Goal: Task Accomplishment & Management: Use online tool/utility

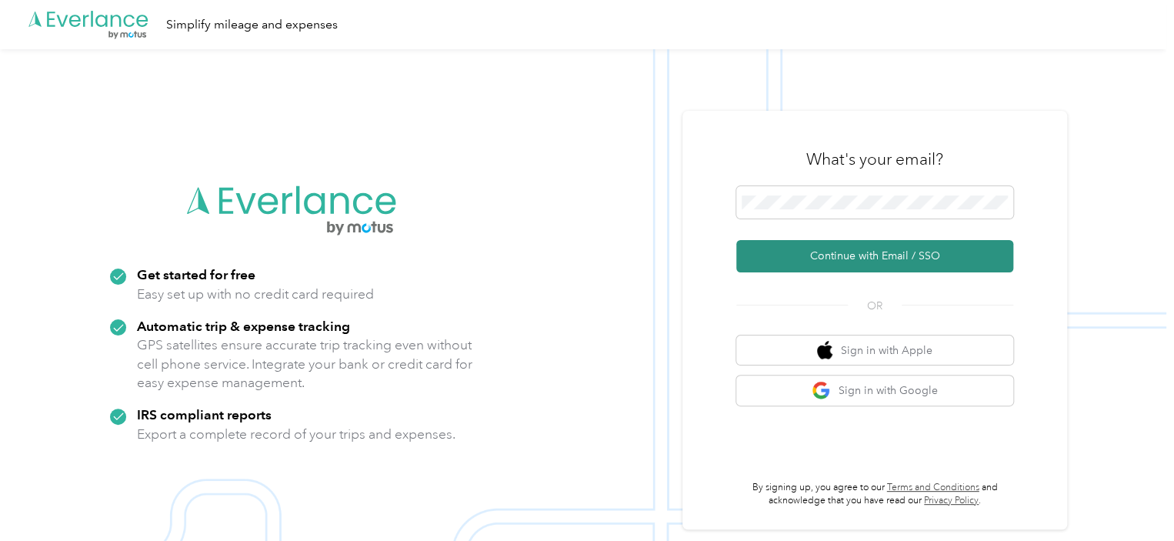
click at [908, 243] on button "Continue with Email / SSO" at bounding box center [874, 256] width 277 height 32
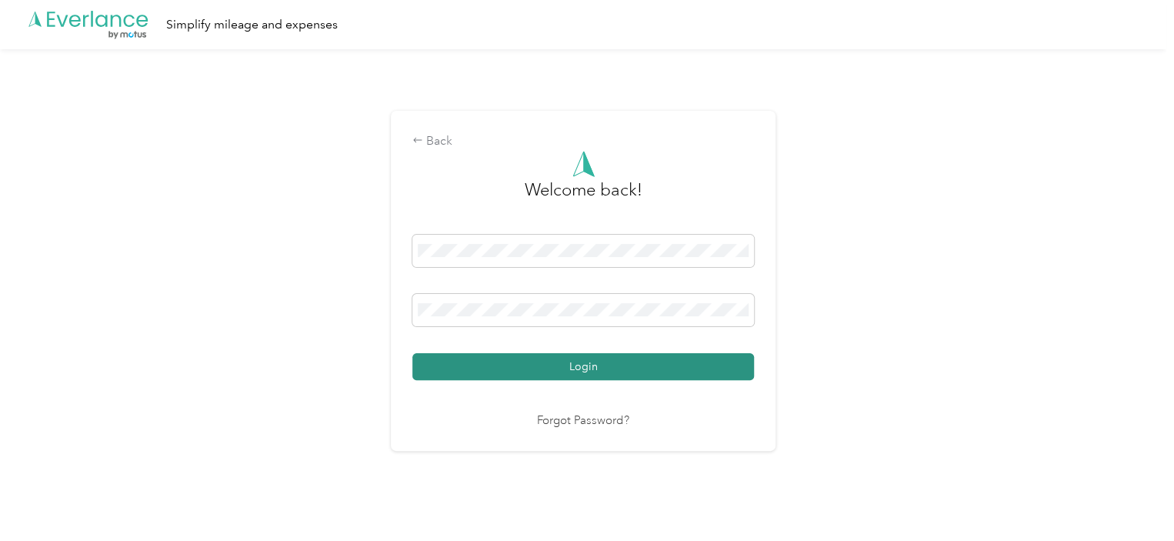
click at [550, 366] on button "Login" at bounding box center [582, 366] width 341 height 27
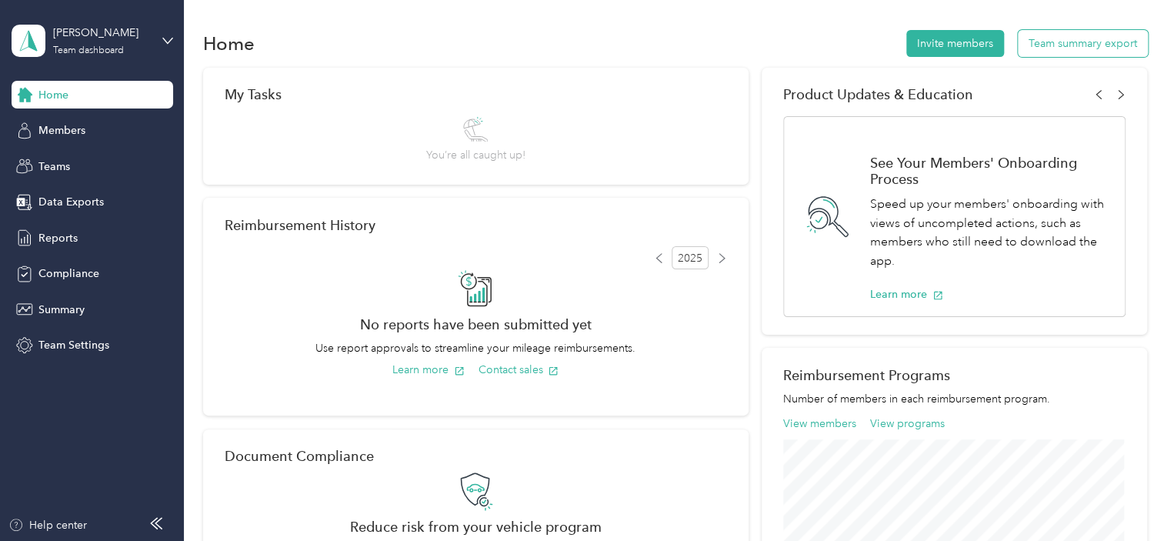
click at [1068, 44] on button "Team summary export" at bounding box center [1083, 43] width 130 height 27
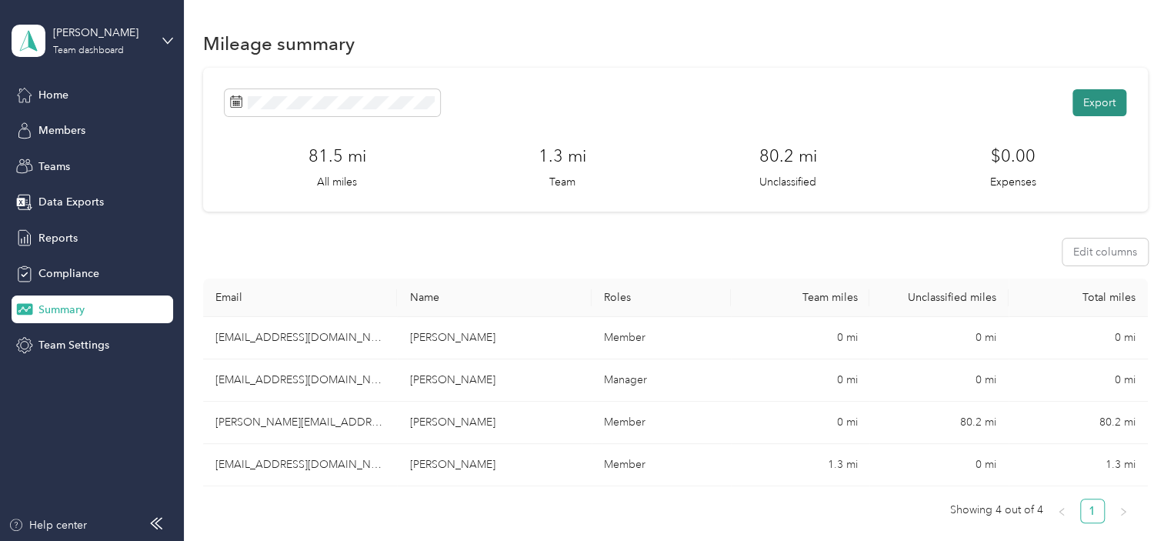
click at [1081, 94] on button "Export" at bounding box center [1099, 102] width 54 height 27
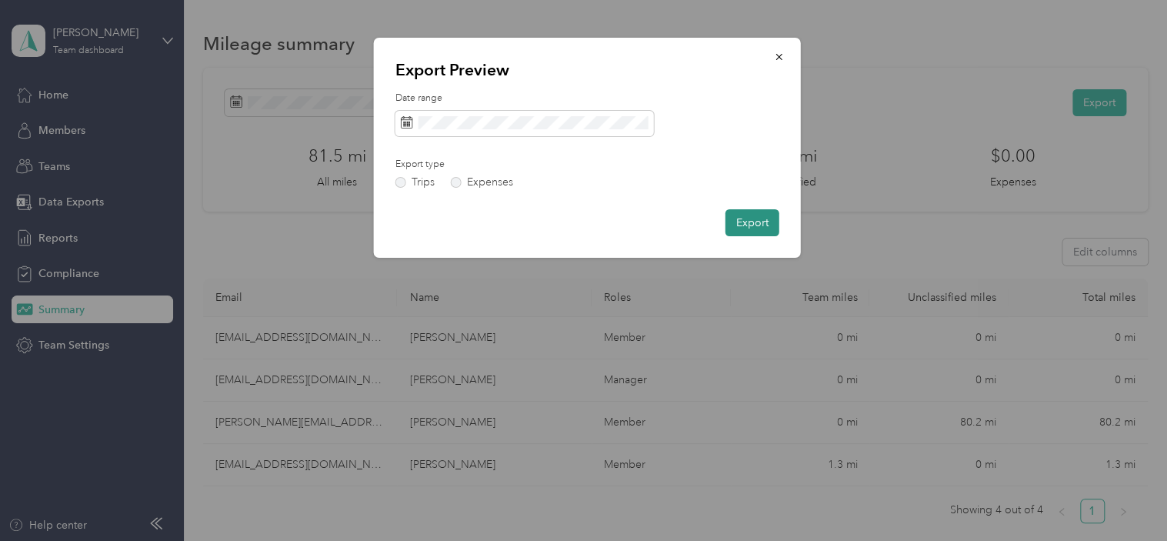
click at [755, 218] on button "Export" at bounding box center [752, 222] width 54 height 27
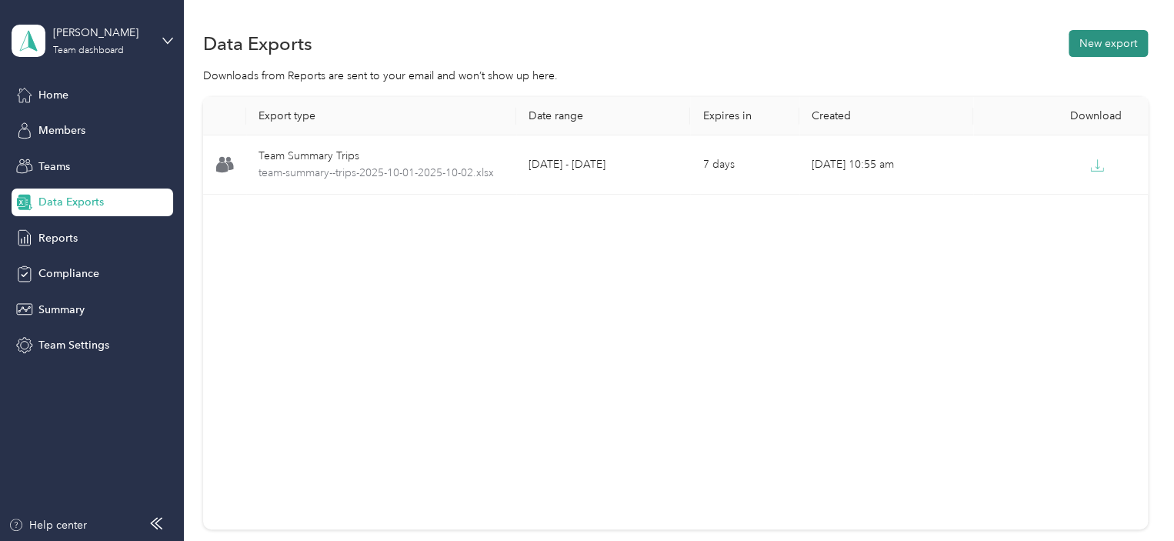
click at [1093, 52] on button "New export" at bounding box center [1107, 43] width 79 height 27
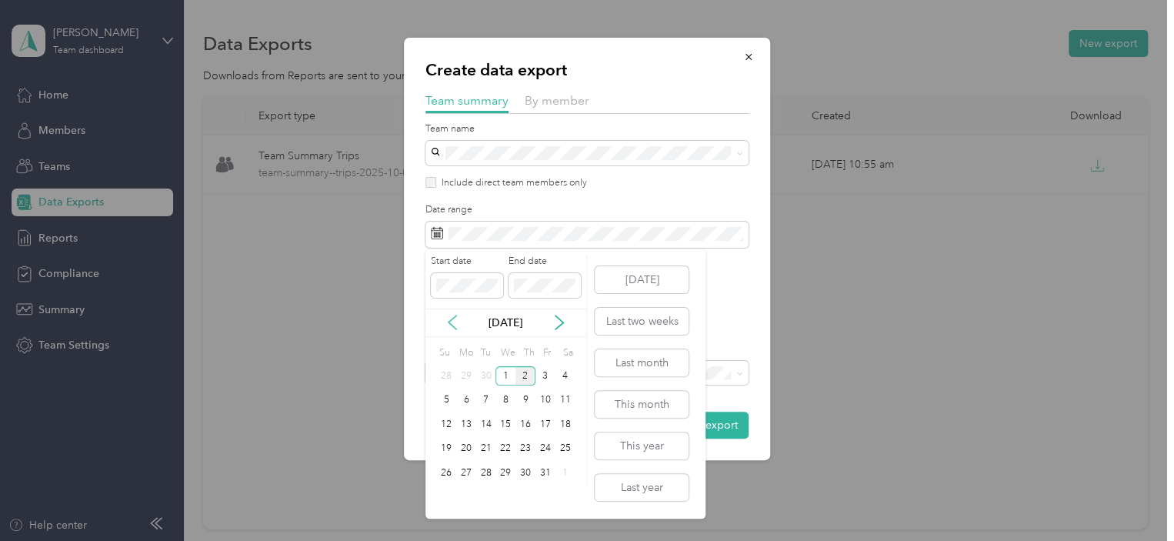
click at [450, 317] on icon at bounding box center [452, 322] width 15 height 15
click at [446, 452] on div "21" at bounding box center [446, 448] width 20 height 19
click at [486, 476] on div "30" at bounding box center [486, 472] width 20 height 19
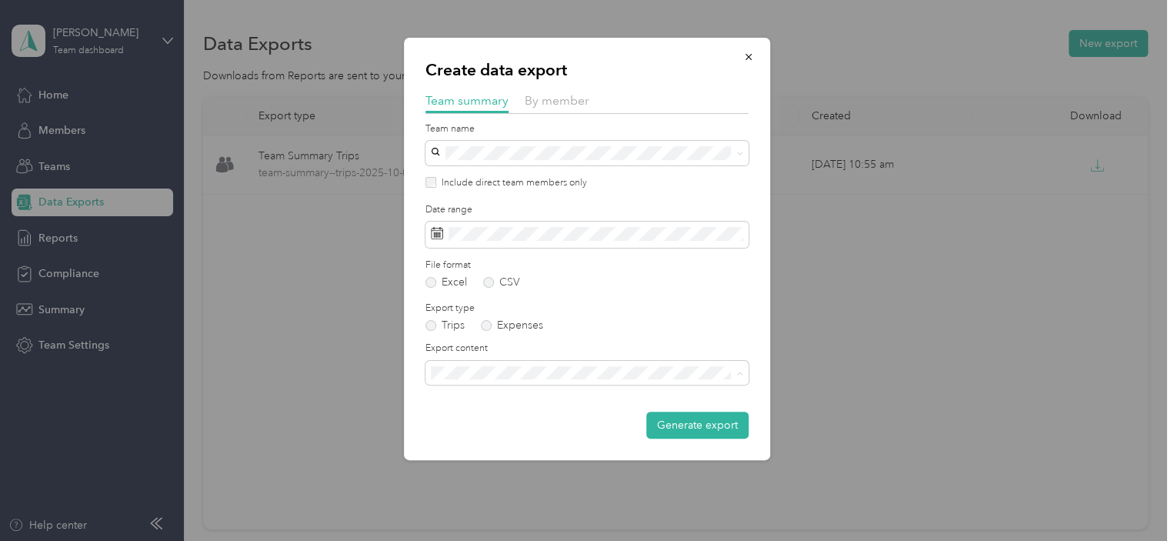
drag, startPoint x: 588, startPoint y: 427, endPoint x: 600, endPoint y: 427, distance: 12.3
click at [588, 427] on div "Summary and full trips list" at bounding box center [586, 426] width 301 height 16
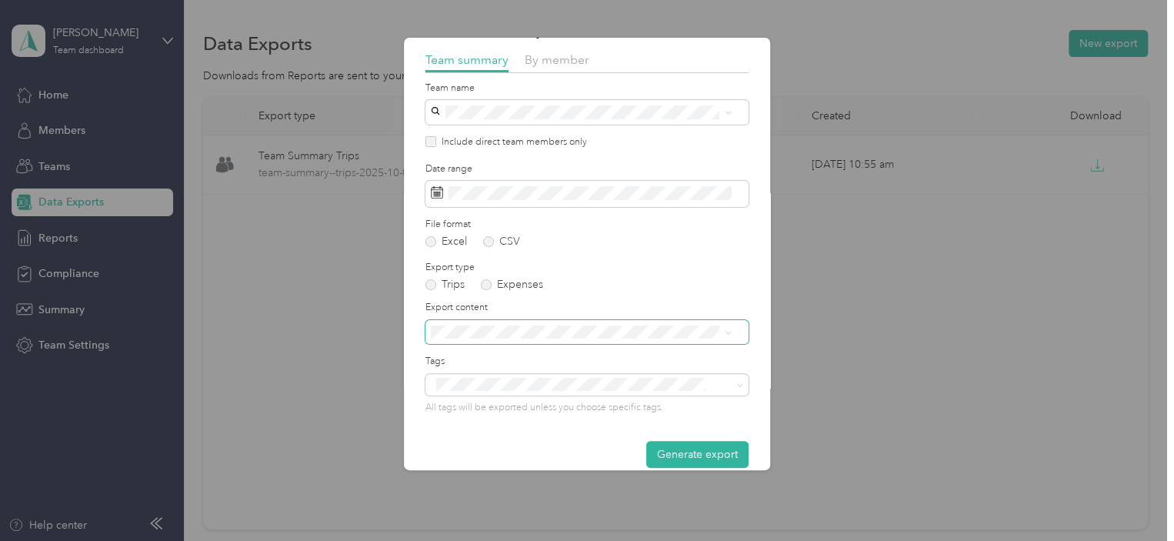
scroll to position [60, 0]
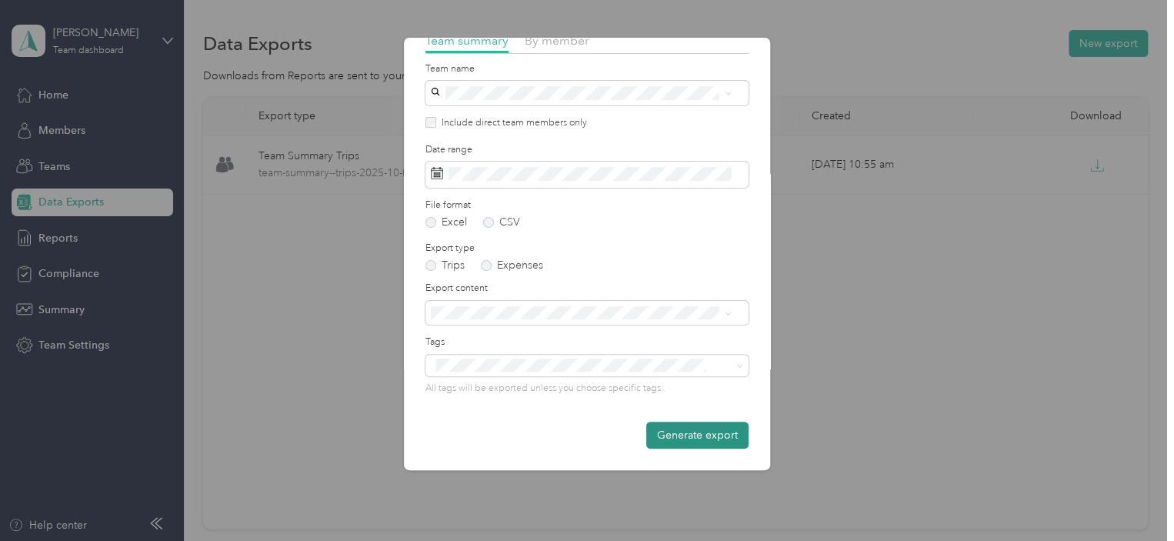
click at [669, 432] on button "Generate export" at bounding box center [697, 434] width 102 height 27
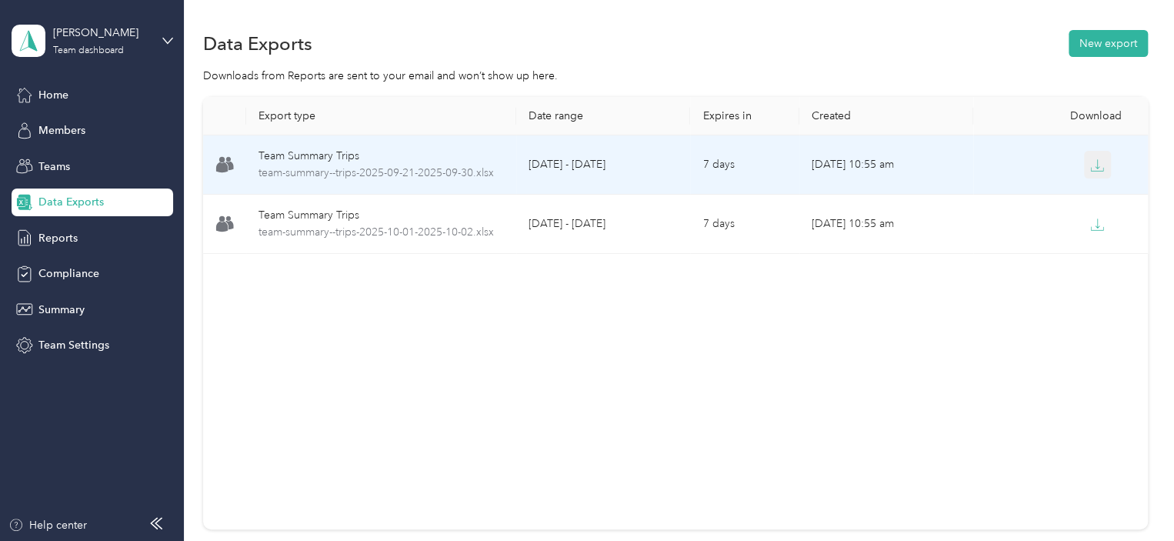
click at [1092, 156] on button "button" at bounding box center [1098, 165] width 28 height 28
